Goal: Information Seeking & Learning: Learn about a topic

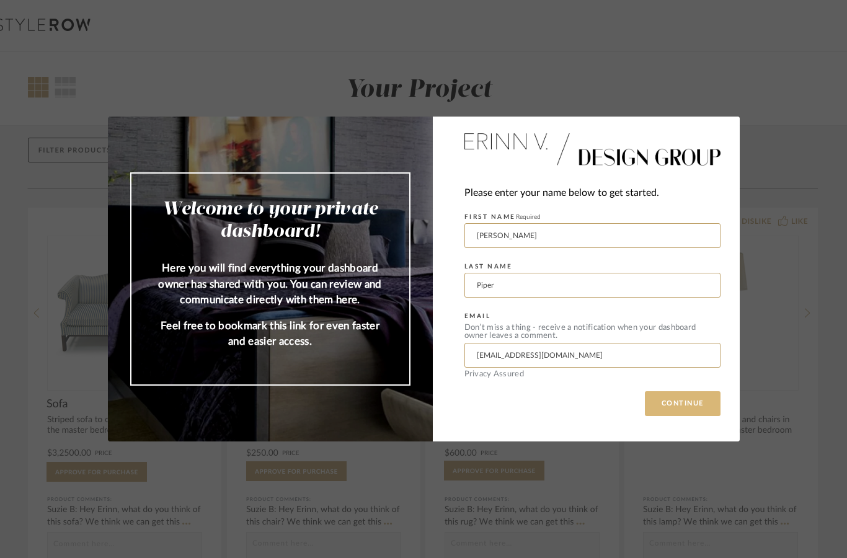
click at [695, 394] on button "CONTINUE" at bounding box center [683, 403] width 76 height 25
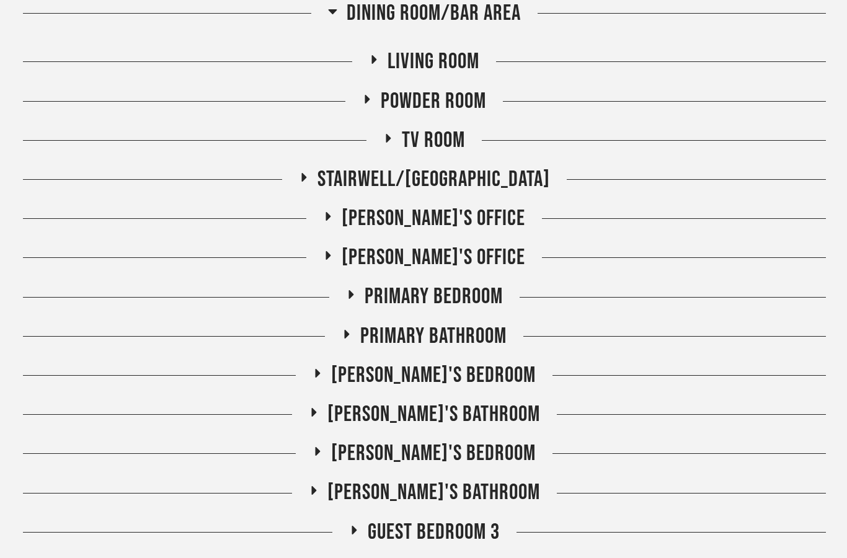
scroll to position [2414, 0]
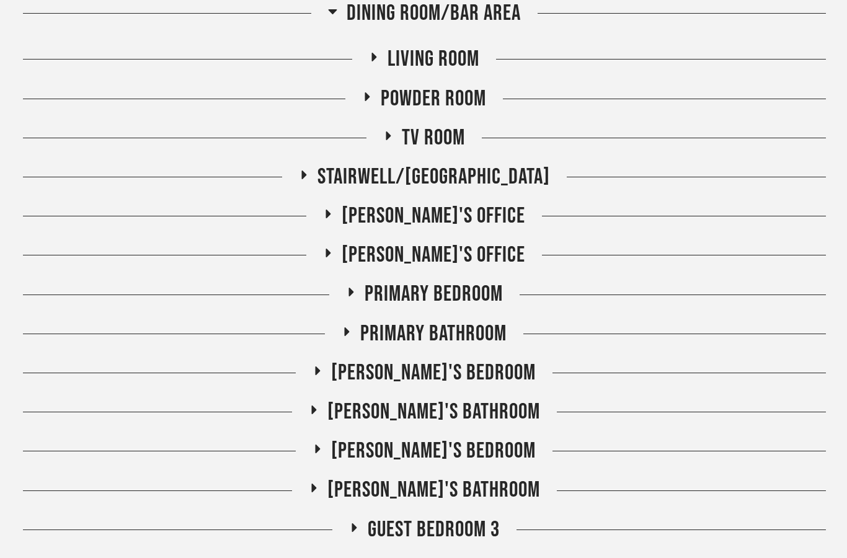
click at [491, 301] on span "Primary Bedroom" at bounding box center [434, 294] width 138 height 27
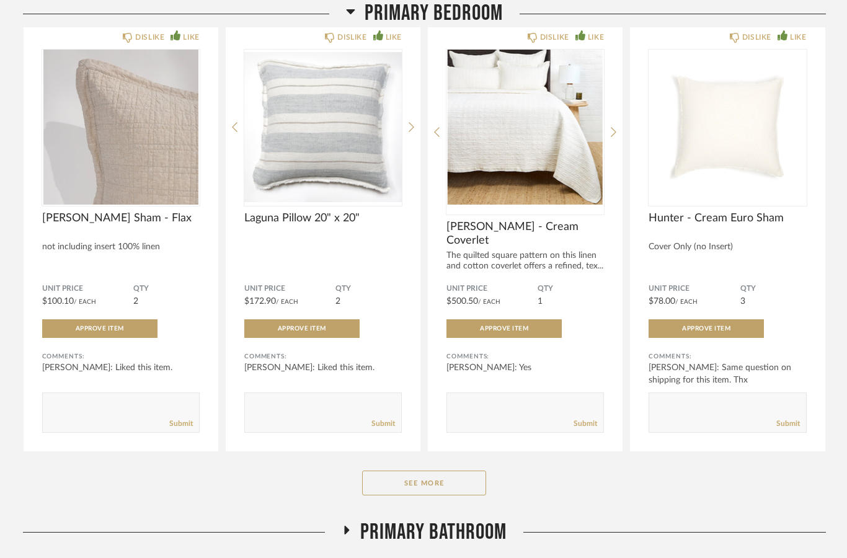
scroll to position [2712, 0]
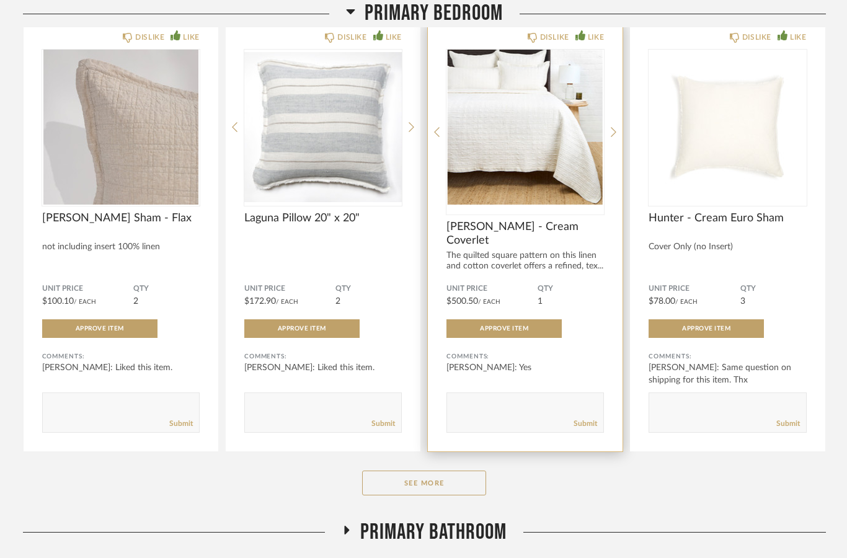
click at [534, 146] on img "0" at bounding box center [526, 127] width 158 height 155
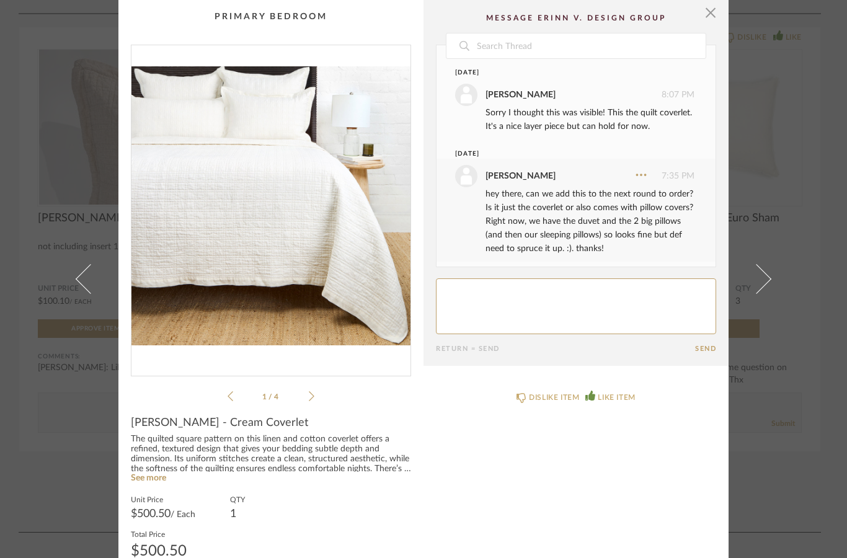
scroll to position [318, 0]
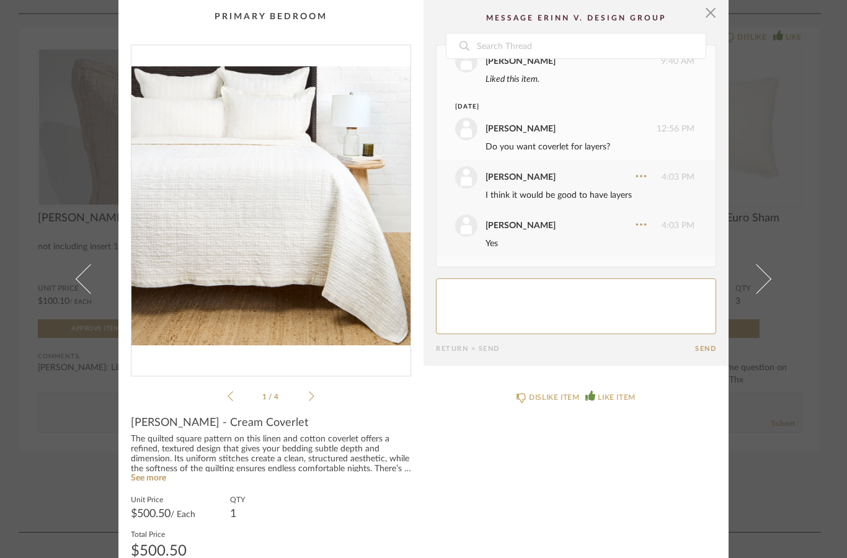
click at [285, 216] on img "0" at bounding box center [271, 205] width 279 height 321
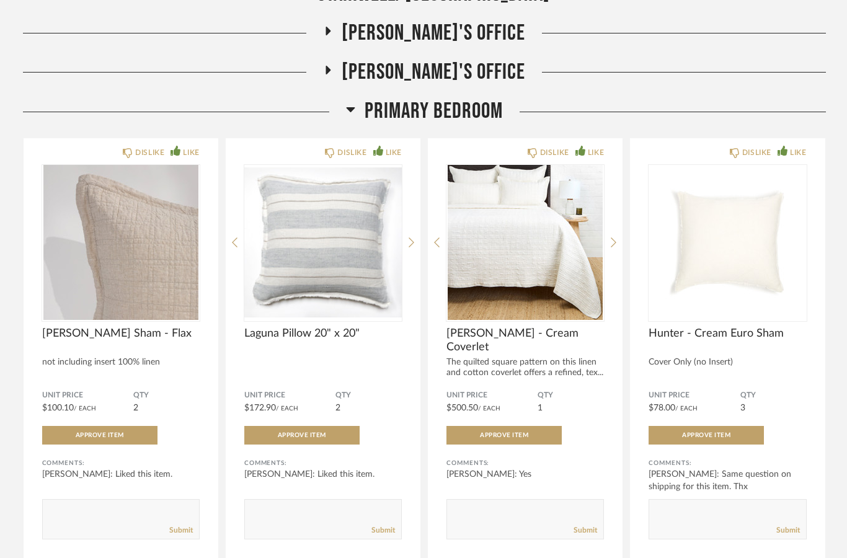
scroll to position [2599, 0]
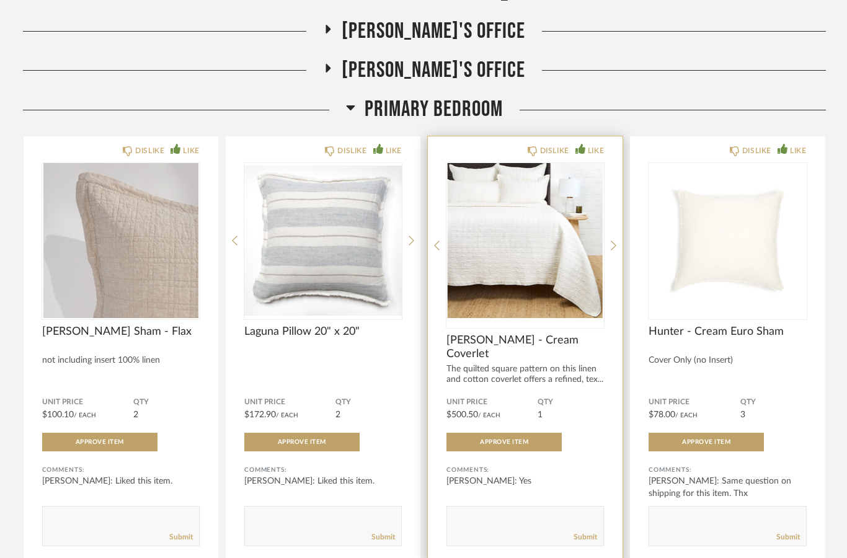
click at [0, 0] on img at bounding box center [0, 0] width 0 height 0
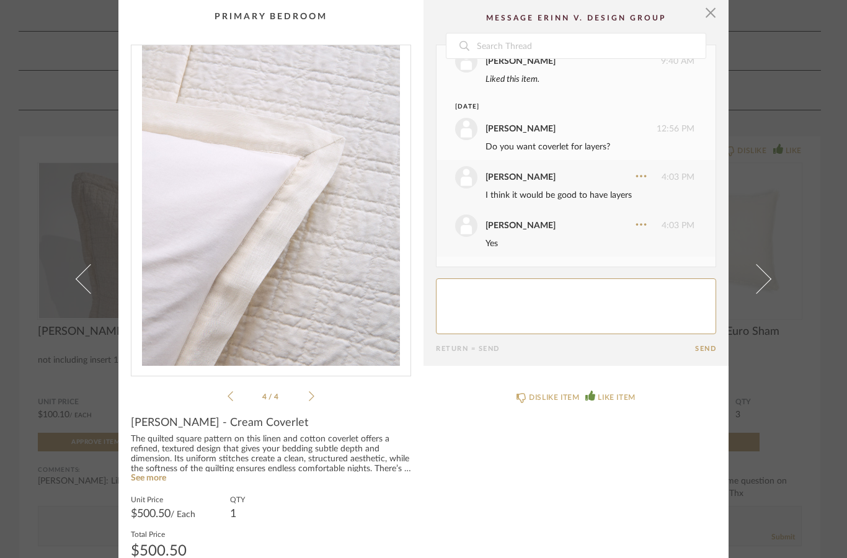
scroll to position [0, 0]
click at [716, 17] on span "button" at bounding box center [710, 12] width 25 height 25
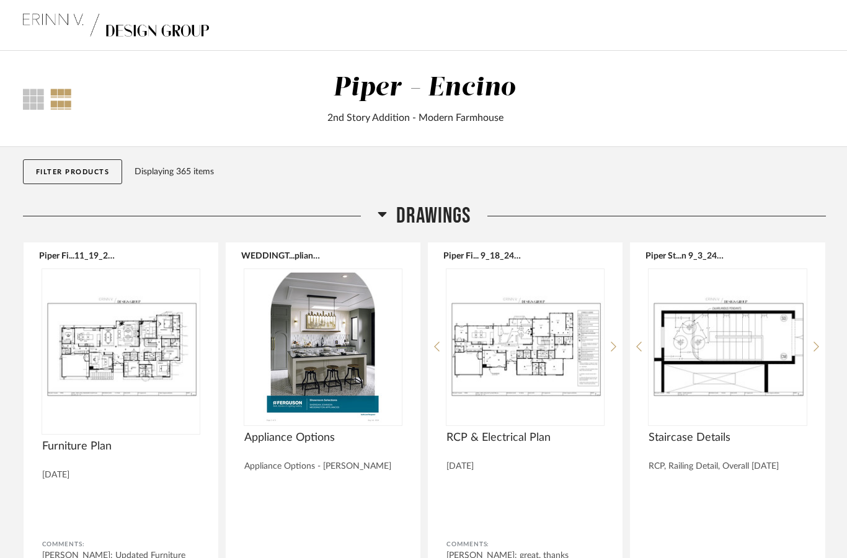
scroll to position [2599, 0]
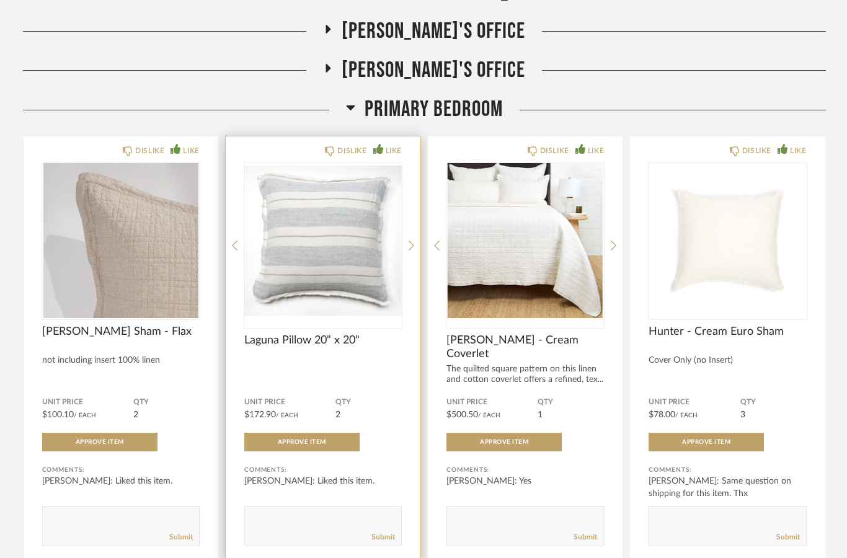
click at [0, 0] on img at bounding box center [0, 0] width 0 height 0
